Goal: Find specific page/section: Find specific page/section

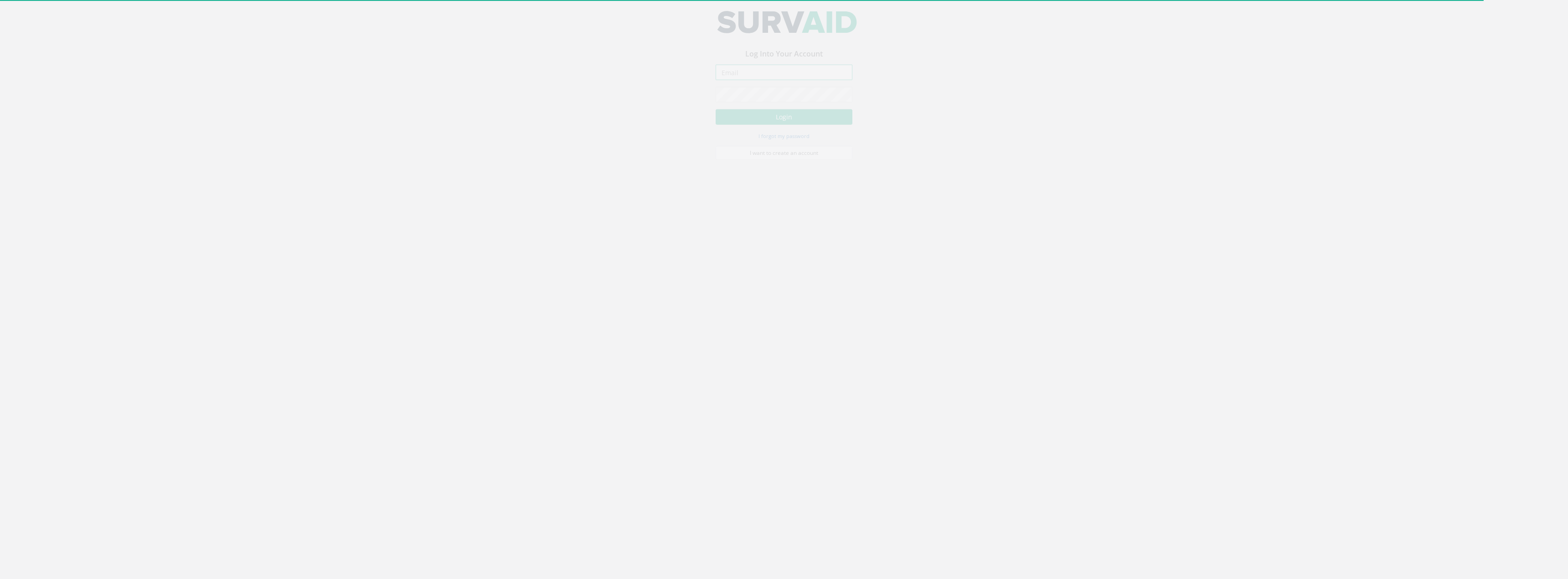
type input "tom.wilson@storm-geomatics.com"
click at [799, 119] on button "Login" at bounding box center [784, 124] width 137 height 15
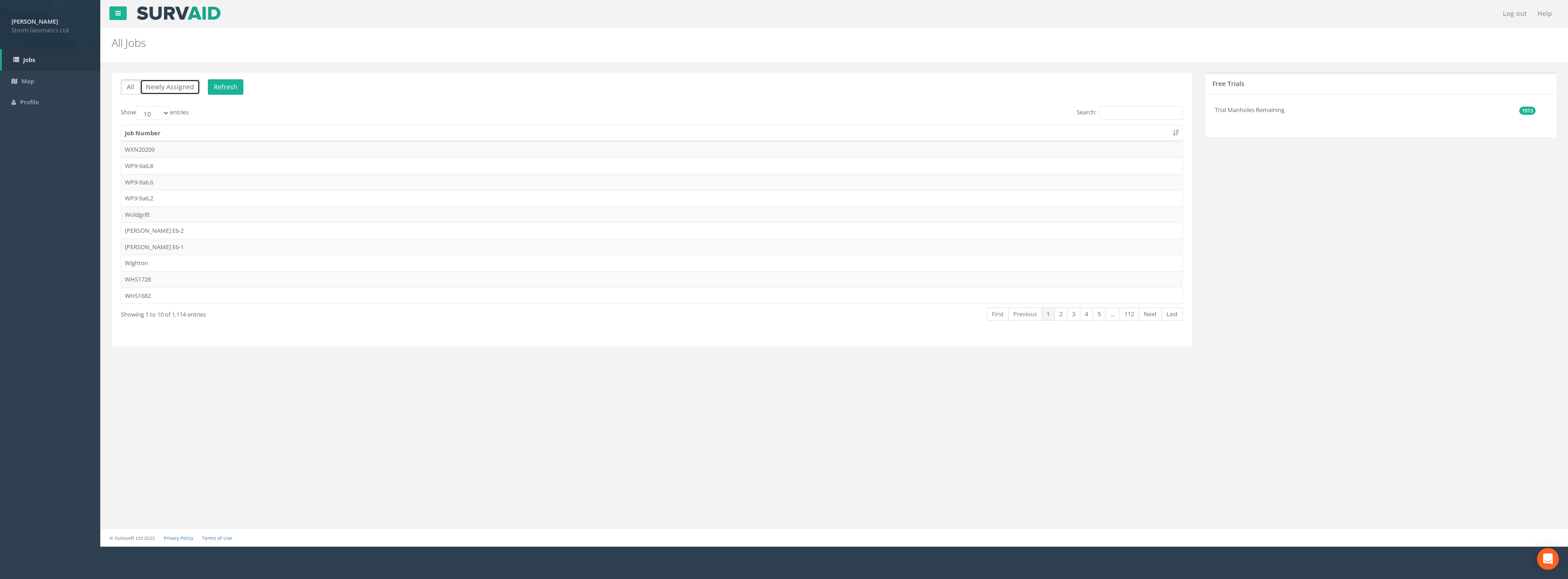
click at [159, 94] on button "Newly Assigned" at bounding box center [170, 86] width 60 height 15
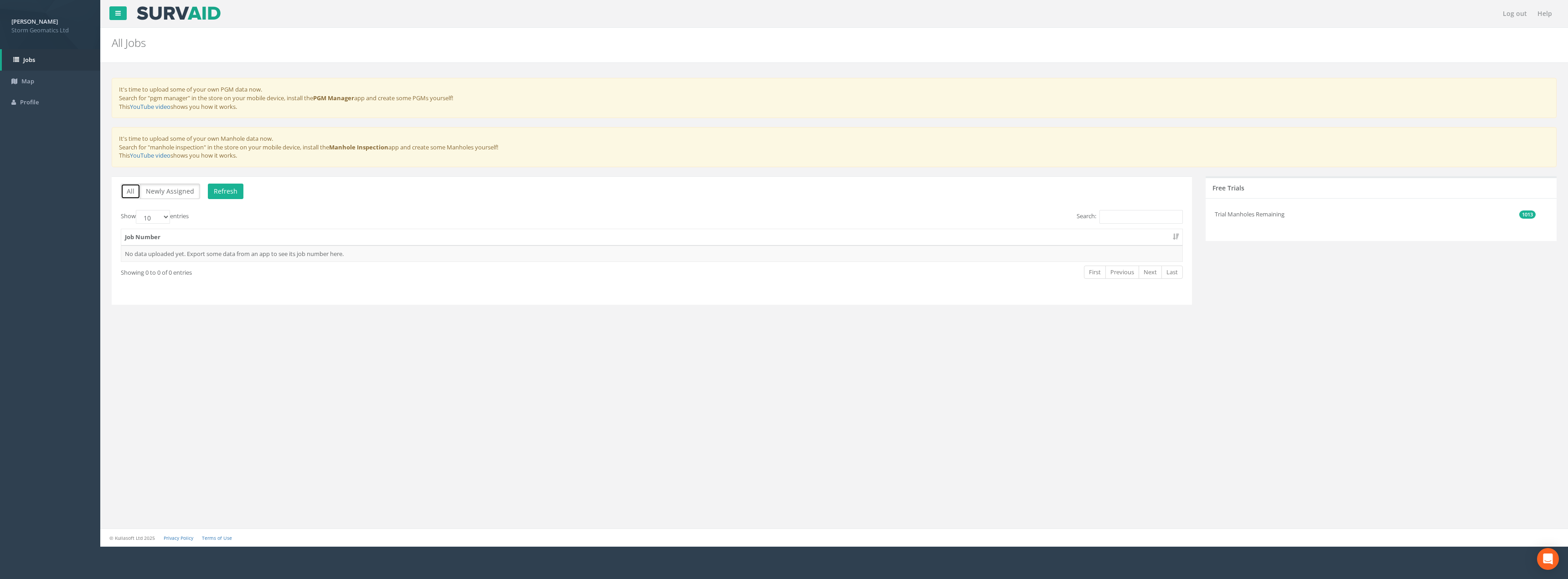
click at [131, 189] on button "All" at bounding box center [130, 191] width 19 height 15
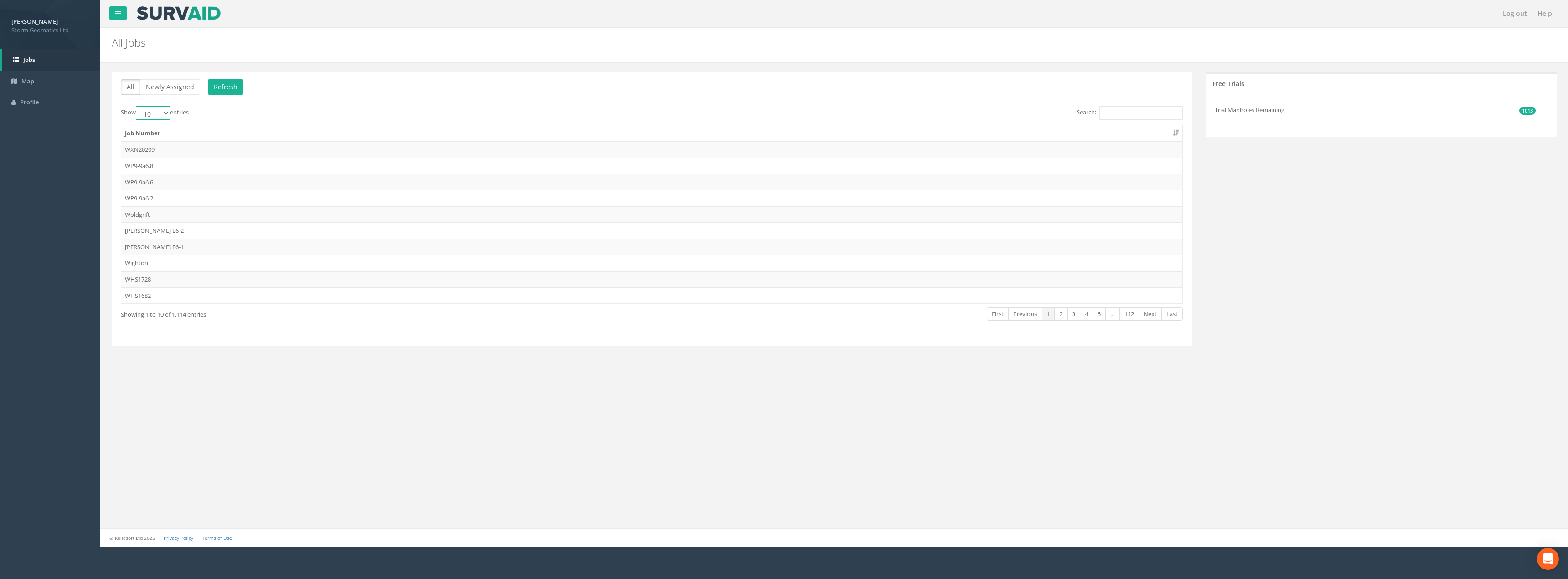
click at [163, 116] on select "10 25 50 100" at bounding box center [153, 113] width 34 height 13
click at [167, 117] on select "10 25 50 100" at bounding box center [153, 113] width 34 height 13
click at [137, 106] on select "10 25 50 100" at bounding box center [153, 113] width 34 height 13
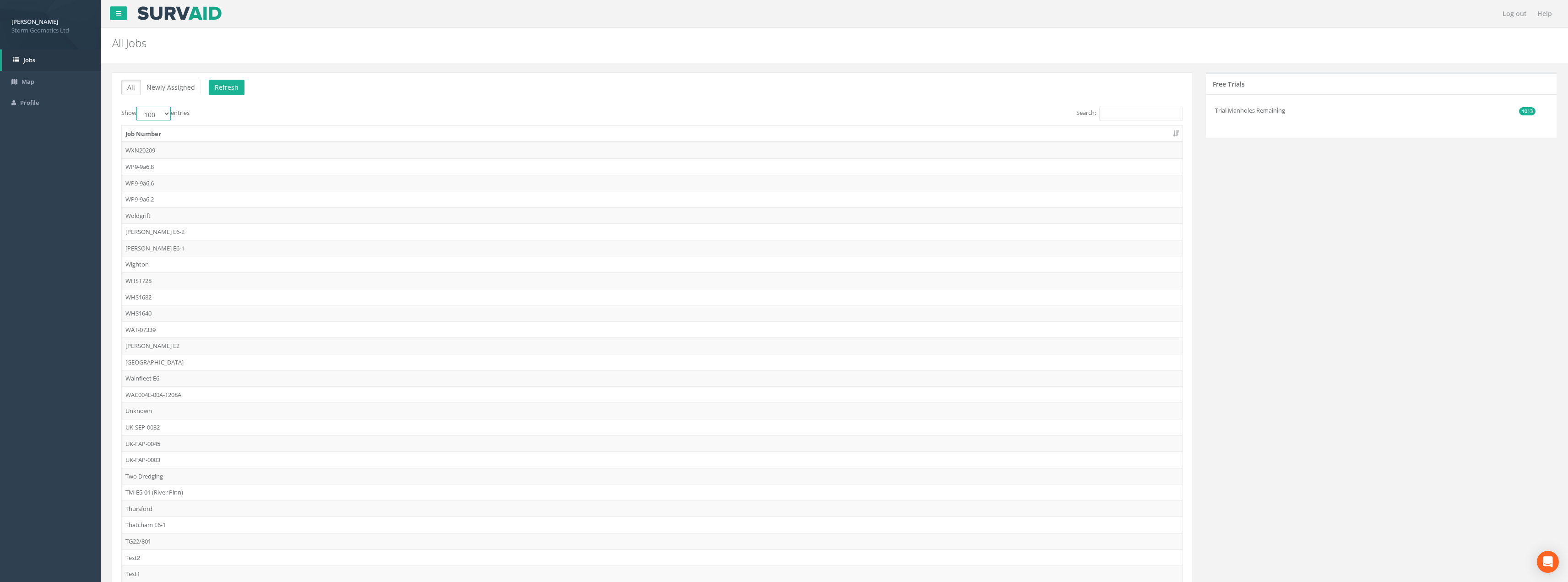
click at [161, 112] on select "10 25 50 100" at bounding box center [153, 113] width 34 height 13
select select "10"
click at [138, 106] on select "10 25 50 100" at bounding box center [153, 113] width 34 height 13
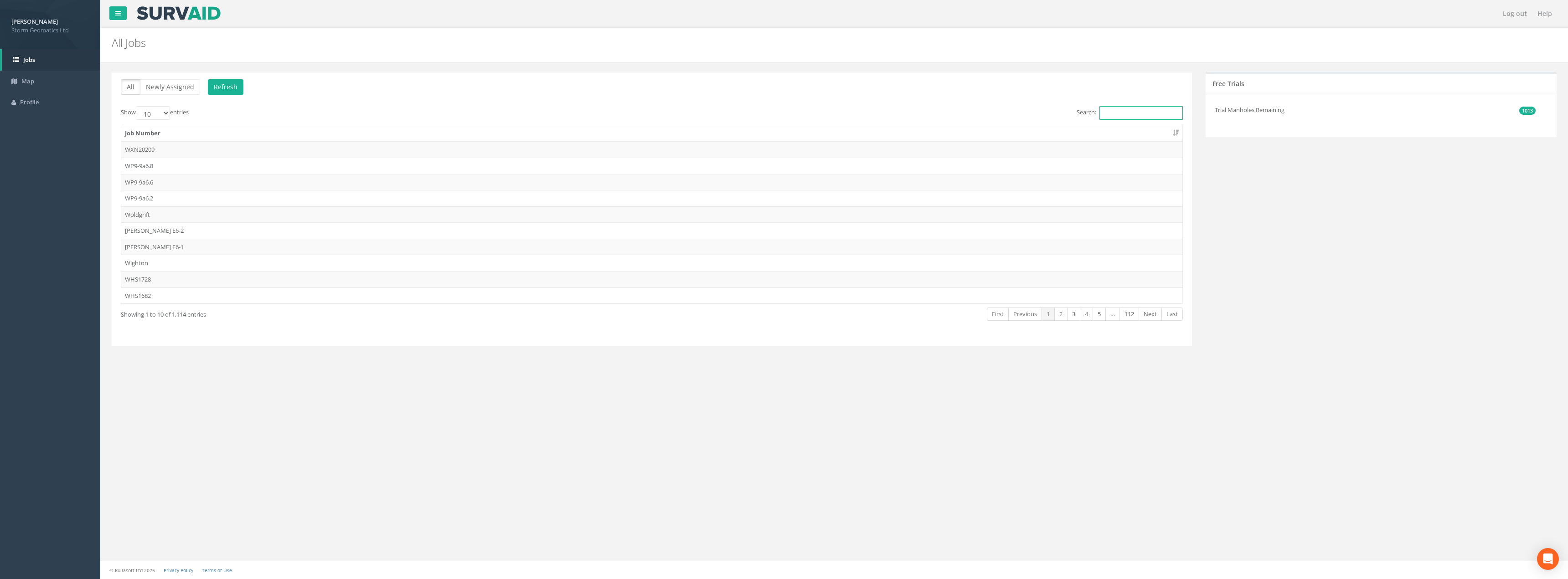
click at [1124, 118] on input "Search:" at bounding box center [1141, 113] width 83 height 13
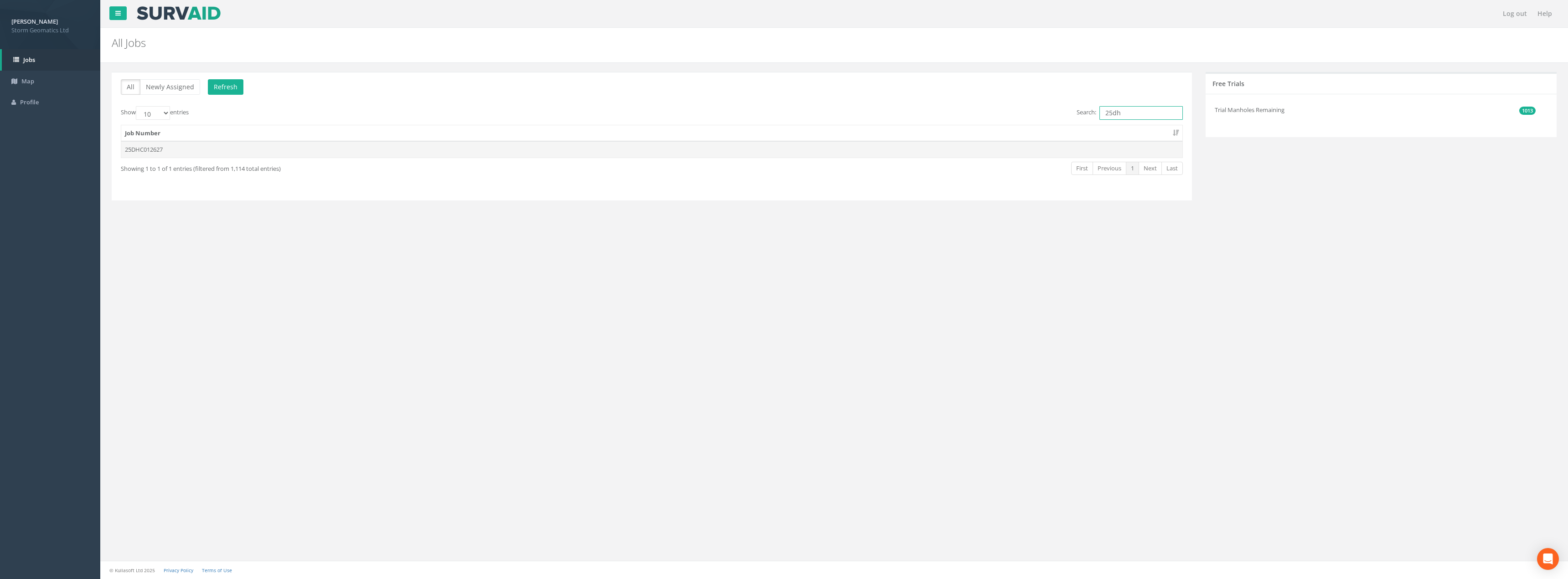
type input "25dh"
click at [262, 143] on td "25DHC012627" at bounding box center [651, 149] width 1061 height 16
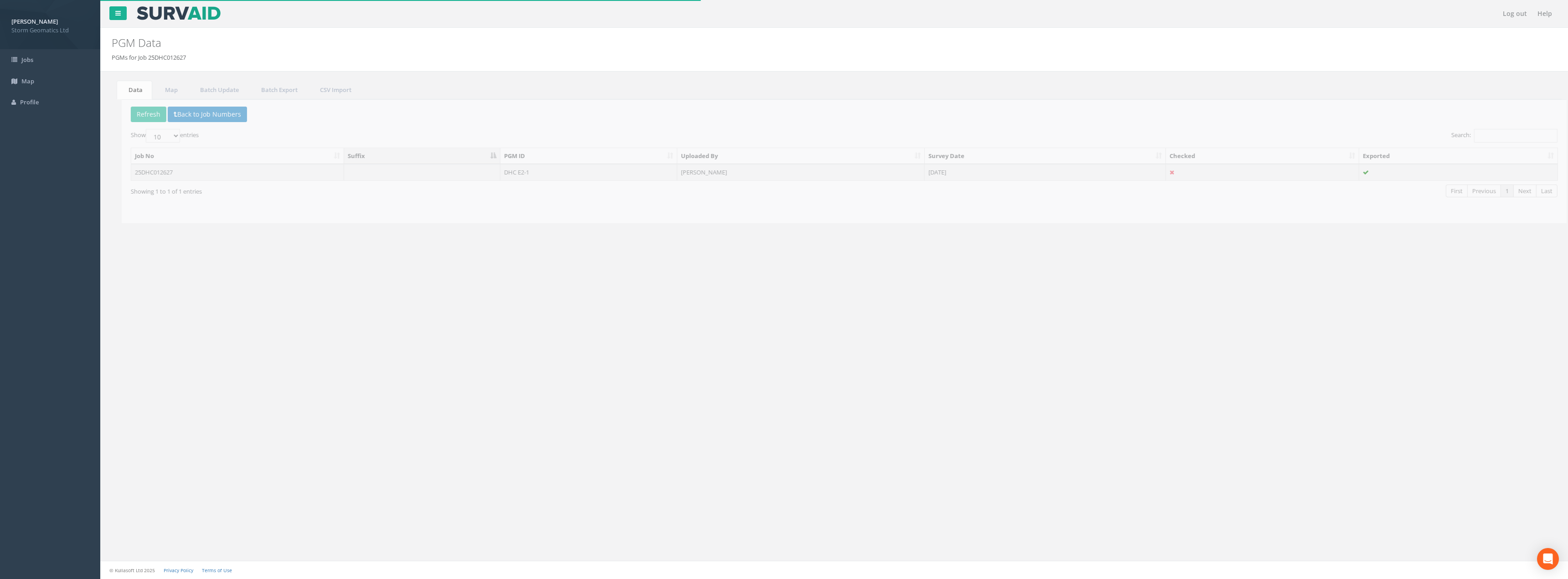
click at [621, 176] on td "DHC E2-1" at bounding box center [579, 172] width 177 height 16
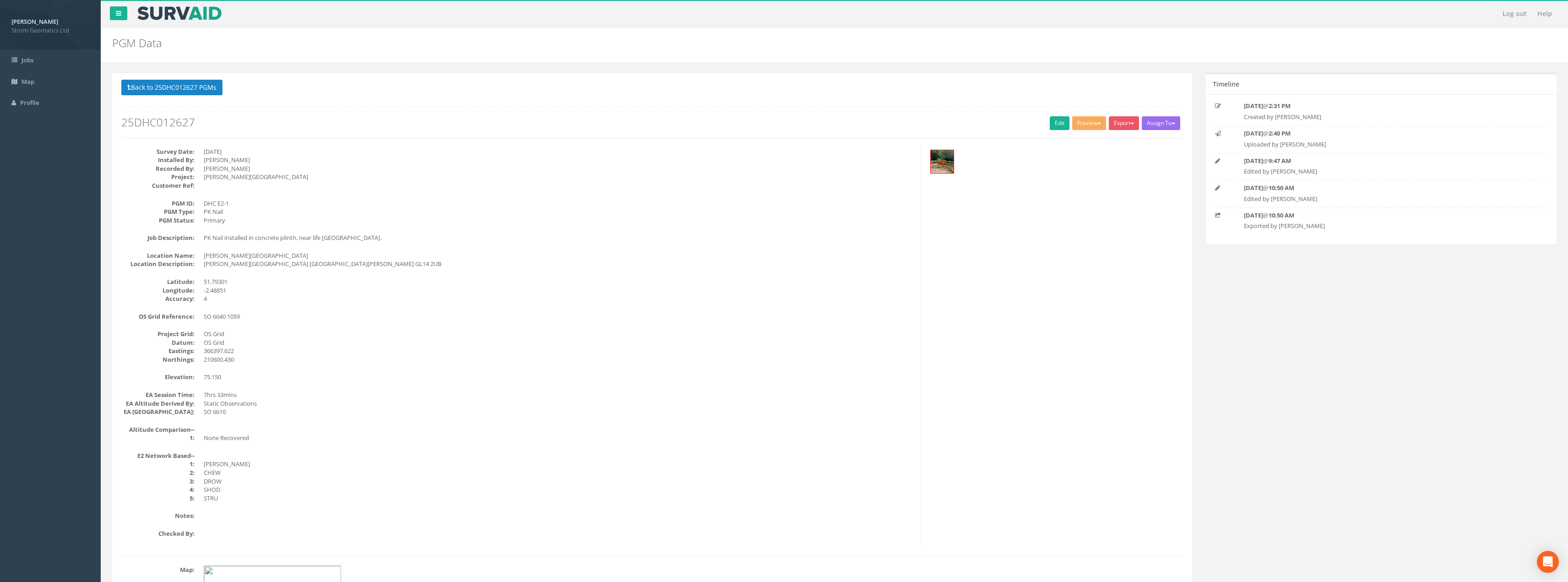
click at [1432, 42] on div "PGM Data PGMs for Job 25DHC012627" at bounding box center [834, 46] width 1467 height 35
click at [948, 159] on img at bounding box center [941, 161] width 23 height 23
